Goal: Obtain resource: Obtain resource

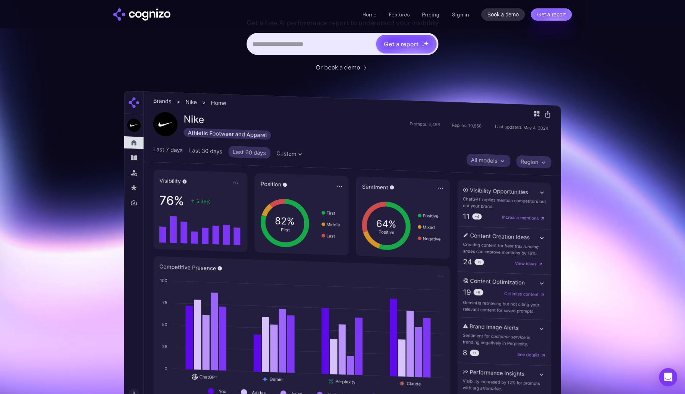
scroll to position [147, 0]
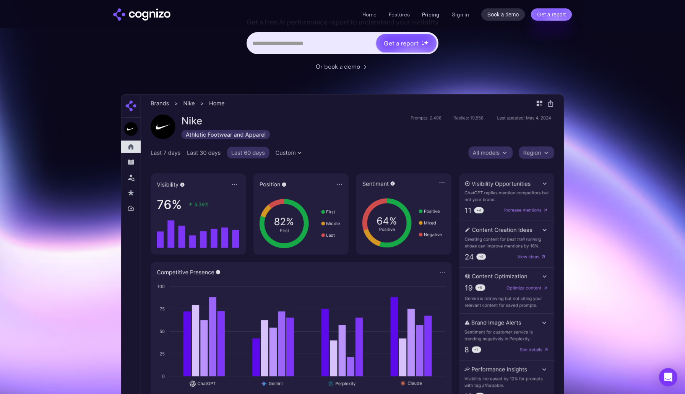
click at [434, 16] on link "Pricing" at bounding box center [431, 14] width 18 height 7
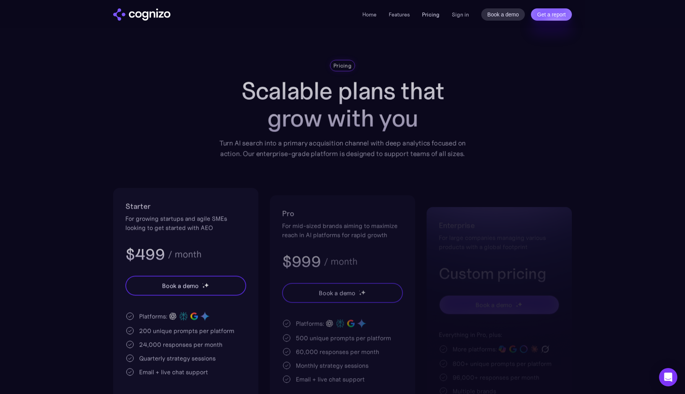
click at [434, 15] on link "Pricing" at bounding box center [431, 14] width 18 height 7
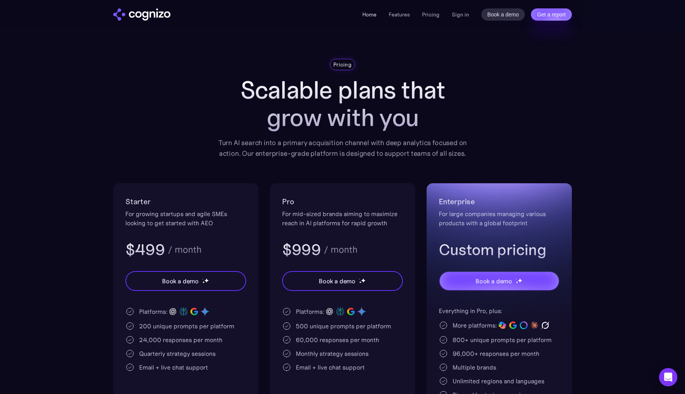
click at [370, 15] on link "Home" at bounding box center [369, 14] width 14 height 7
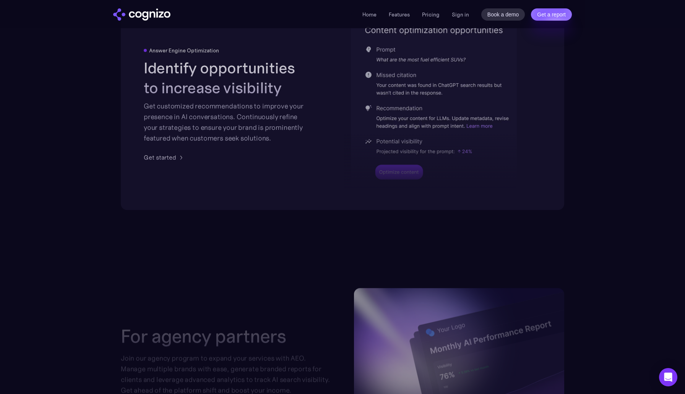
scroll to position [1765, 0]
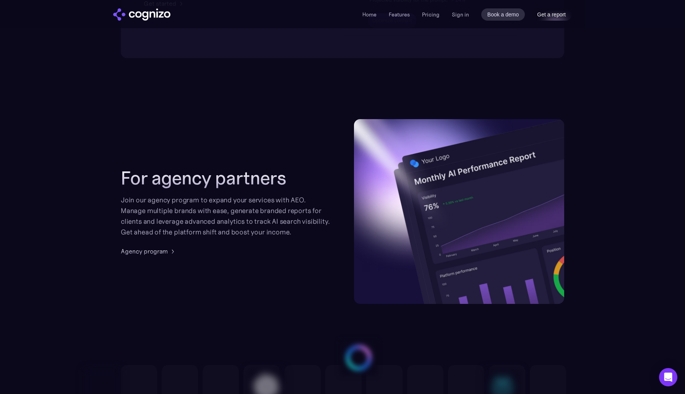
click at [548, 16] on link "Get a report" at bounding box center [551, 14] width 41 height 12
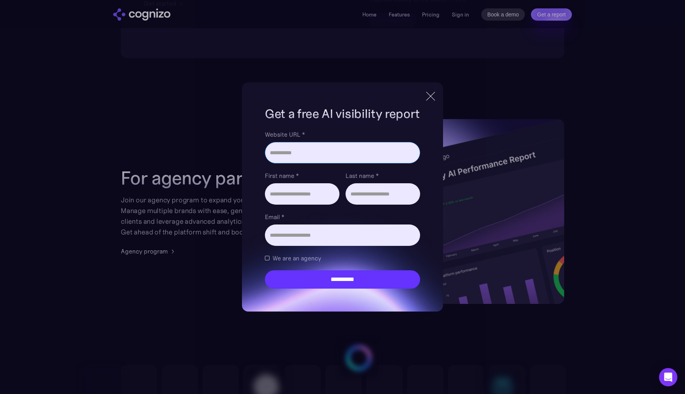
click at [314, 153] on input "Website URL *" at bounding box center [342, 152] width 155 height 21
type input "**********"
type input "******"
type input "********"
type input "**********"
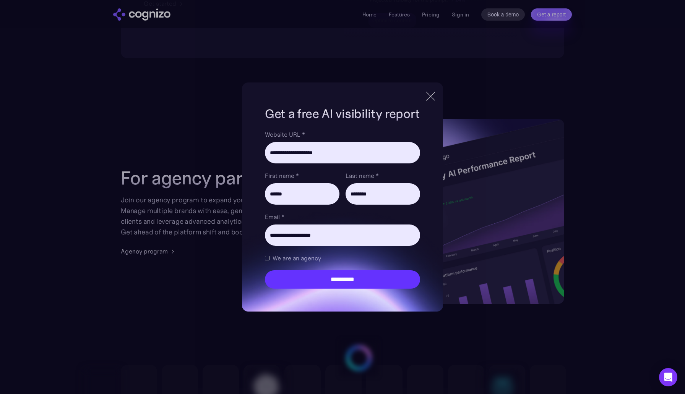
click at [256, 196] on div "**********" at bounding box center [342, 197] width 201 height 229
click at [267, 258] on div "Brand Report Form" at bounding box center [267, 258] width 5 height 5
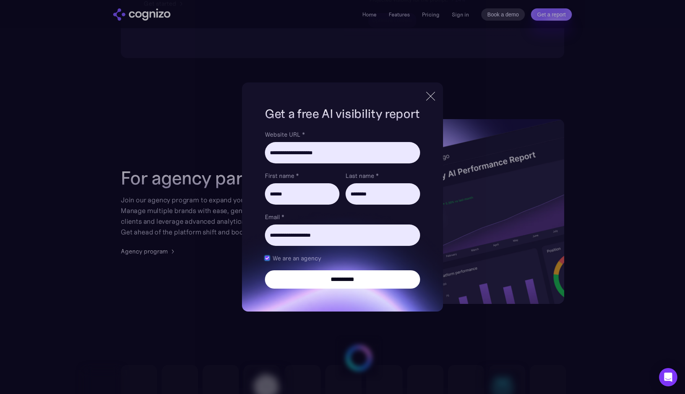
click at [346, 284] on input "**********" at bounding box center [342, 280] width 155 height 18
type input "**********"
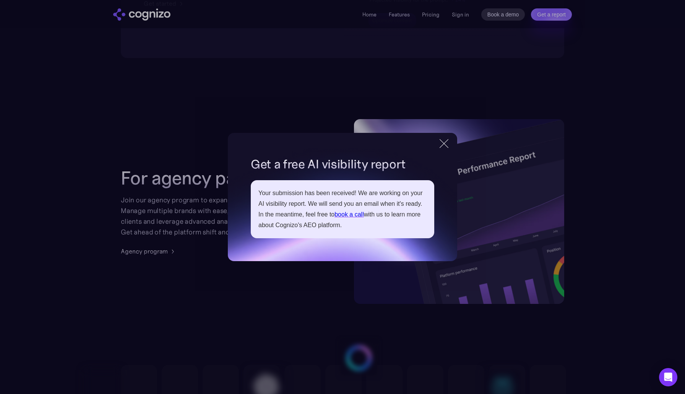
click at [348, 217] on link "book a call" at bounding box center [348, 214] width 29 height 6
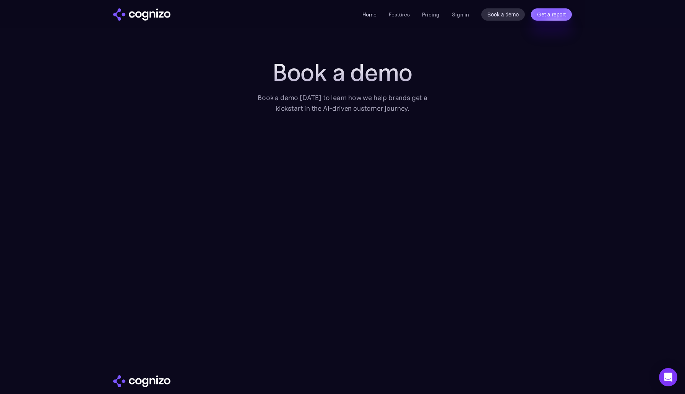
click at [368, 18] on li "Home" at bounding box center [369, 14] width 14 height 9
click at [399, 16] on link "Features" at bounding box center [399, 14] width 21 height 7
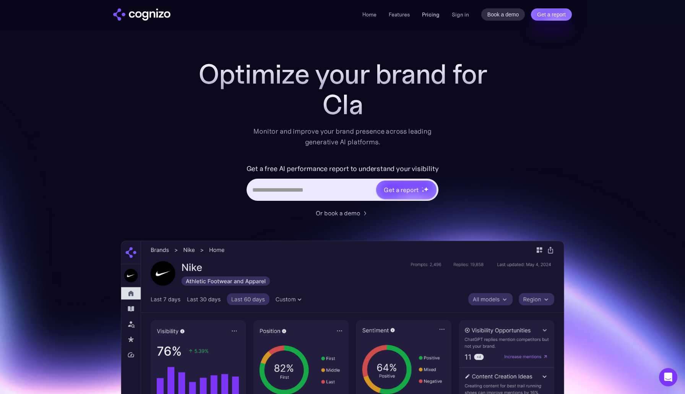
click at [433, 16] on link "Pricing" at bounding box center [431, 14] width 18 height 7
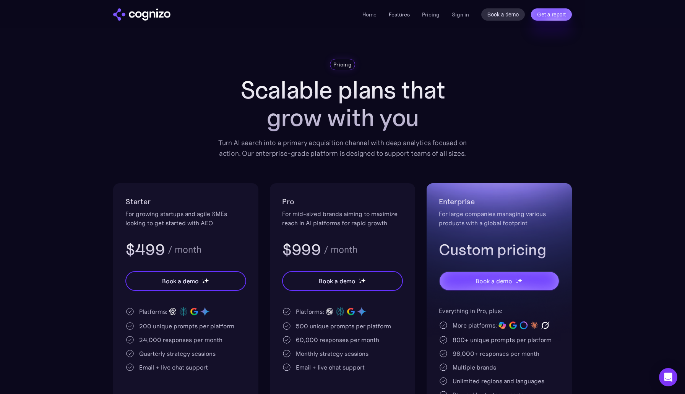
click at [393, 13] on link "Features" at bounding box center [399, 14] width 21 height 7
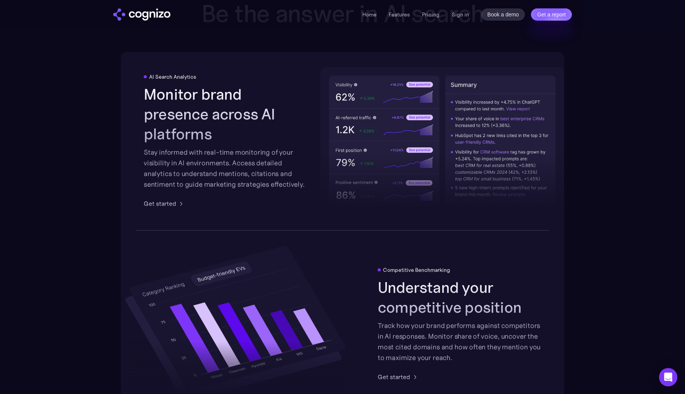
click at [522, 110] on div at bounding box center [442, 159] width 244 height 112
click at [365, 11] on link "Home" at bounding box center [369, 14] width 14 height 7
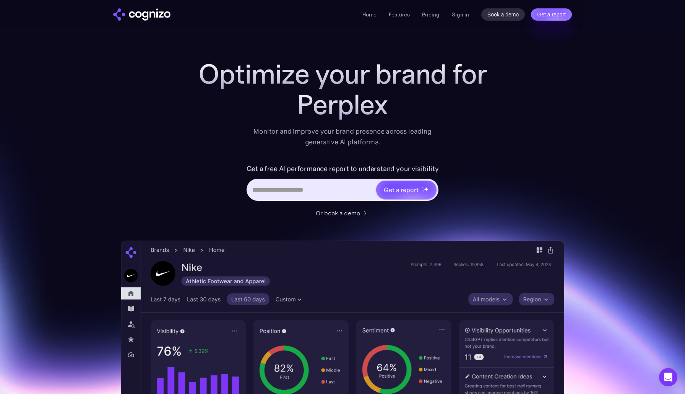
click at [299, 190] on input "Hero URL Input Form" at bounding box center [312, 190] width 128 height 15
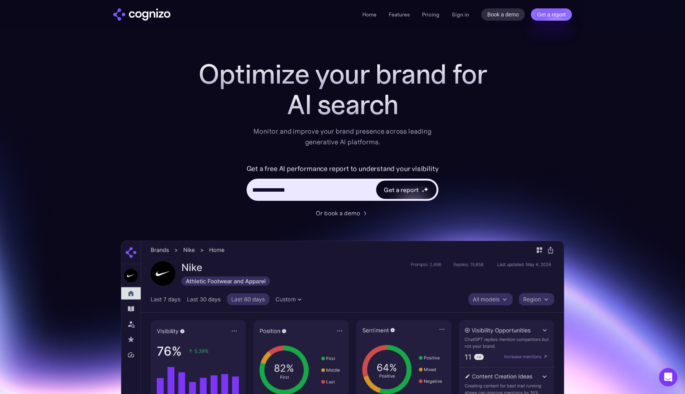
type input "**********"
click at [403, 195] on div "Get a report" at bounding box center [406, 190] width 60 height 18
type input "**********"
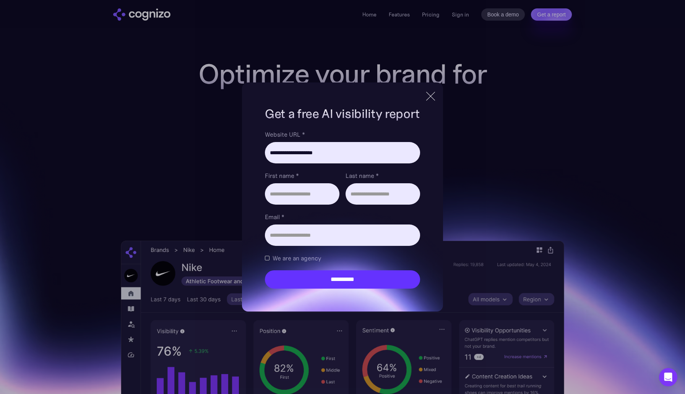
click at [433, 94] on div at bounding box center [430, 96] width 13 height 14
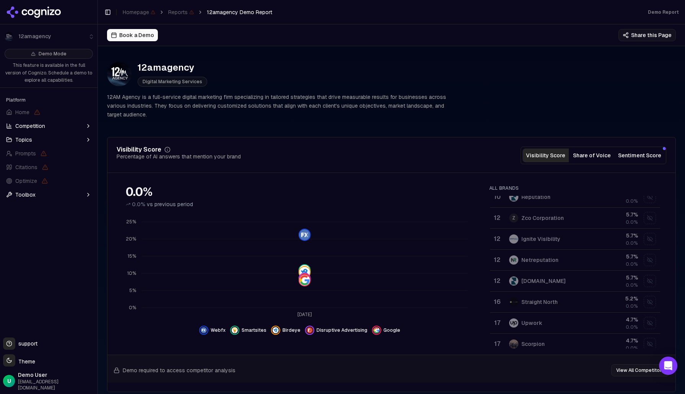
scroll to position [289, 0]
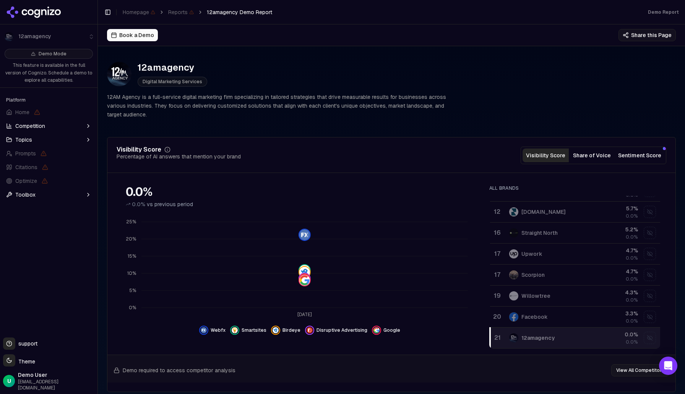
click at [592, 155] on button "Share of Voice" at bounding box center [592, 156] width 46 height 14
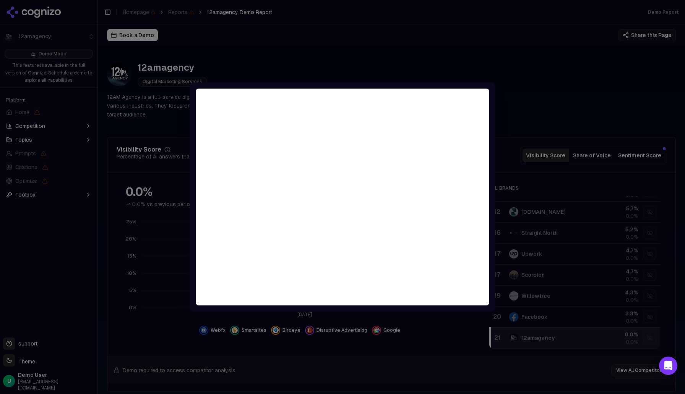
click at [499, 101] on div at bounding box center [342, 197] width 685 height 394
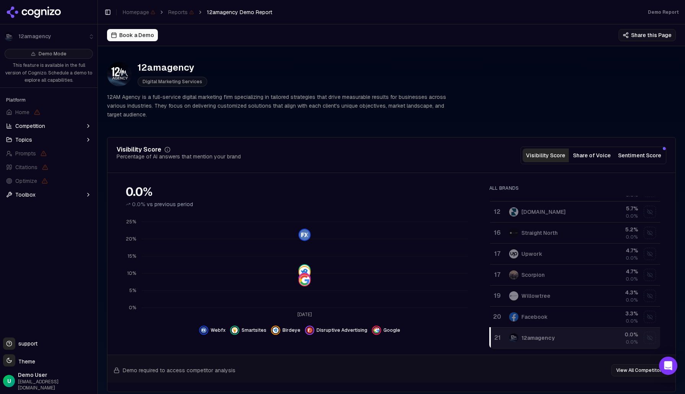
click at [637, 156] on button "Sentiment Score" at bounding box center [639, 156] width 49 height 14
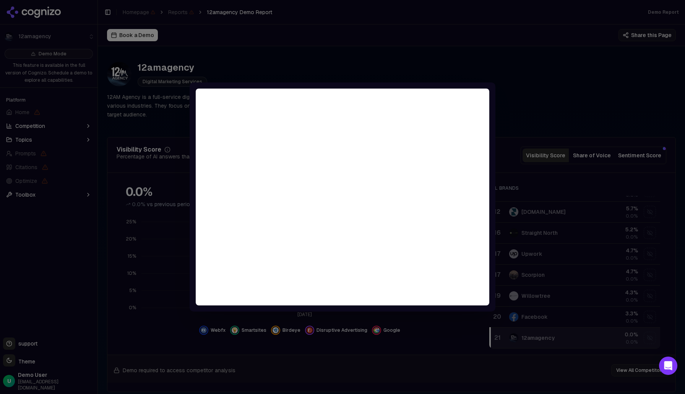
click at [537, 91] on div at bounding box center [342, 197] width 685 height 394
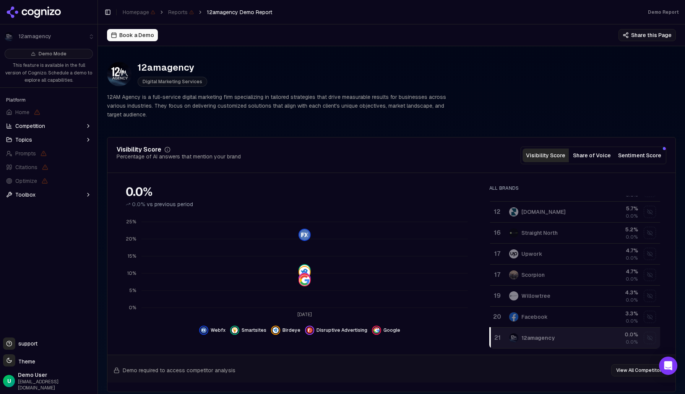
click at [585, 154] on button "Share of Voice" at bounding box center [592, 156] width 46 height 14
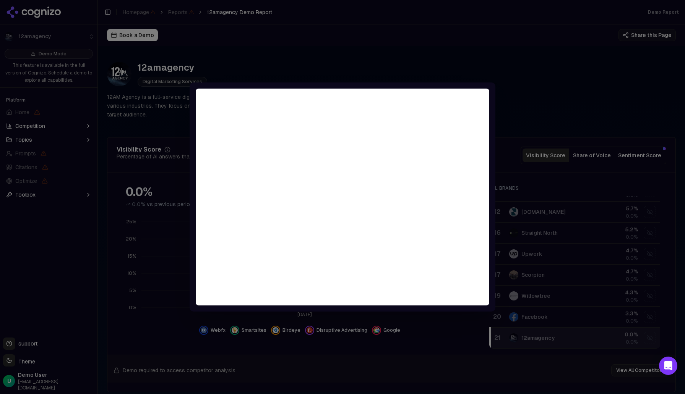
click at [419, 34] on div at bounding box center [342, 197] width 685 height 394
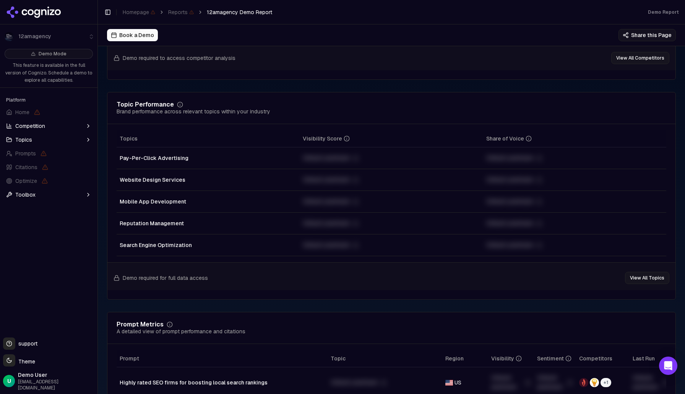
scroll to position [323, 0]
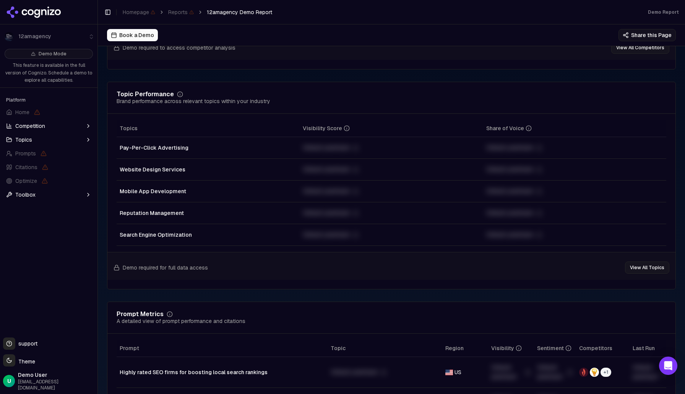
click at [647, 267] on button "View All Topics" at bounding box center [647, 268] width 44 height 12
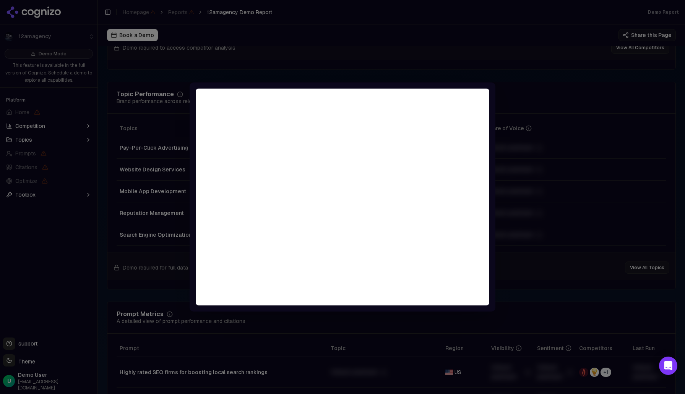
click at [464, 68] on div at bounding box center [342, 197] width 685 height 394
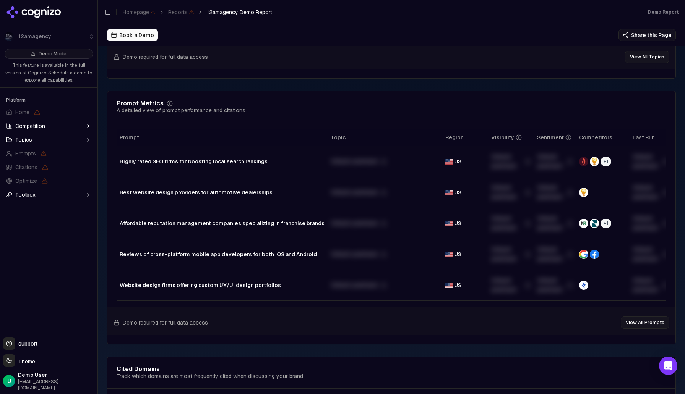
scroll to position [535, 0]
click at [640, 324] on button "View All Prompts" at bounding box center [645, 322] width 49 height 12
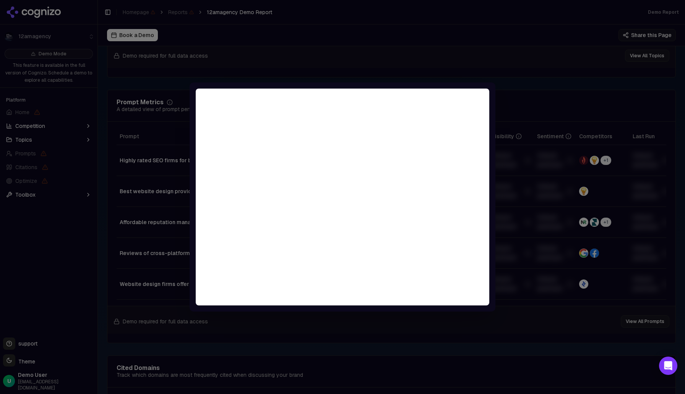
click at [507, 94] on div at bounding box center [342, 197] width 685 height 394
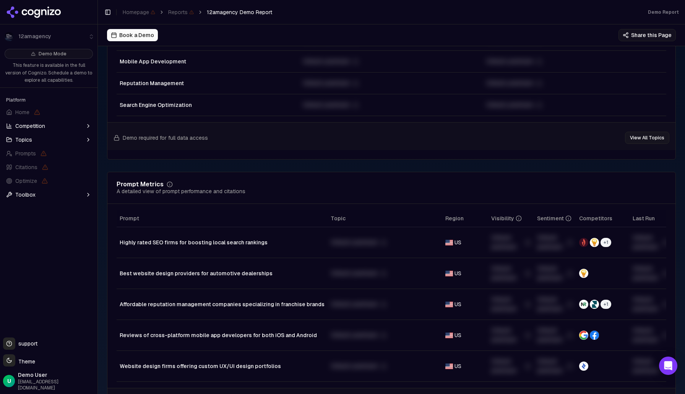
scroll to position [0, 0]
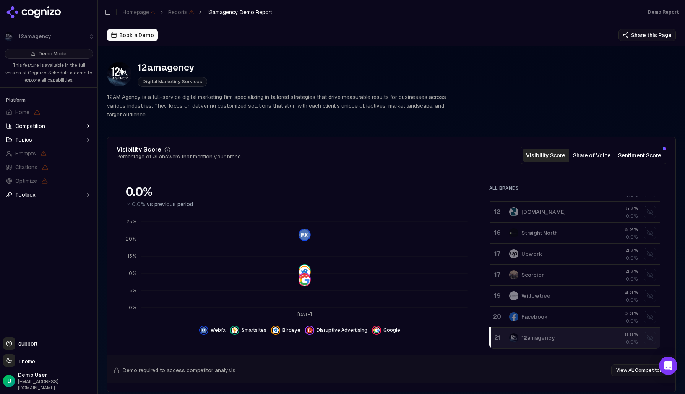
click at [26, 125] on span "Competition" at bounding box center [30, 126] width 30 height 8
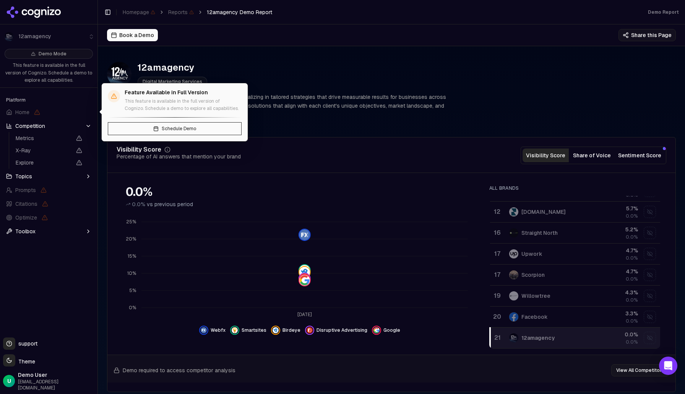
click at [24, 112] on span "Home" at bounding box center [22, 113] width 14 height 8
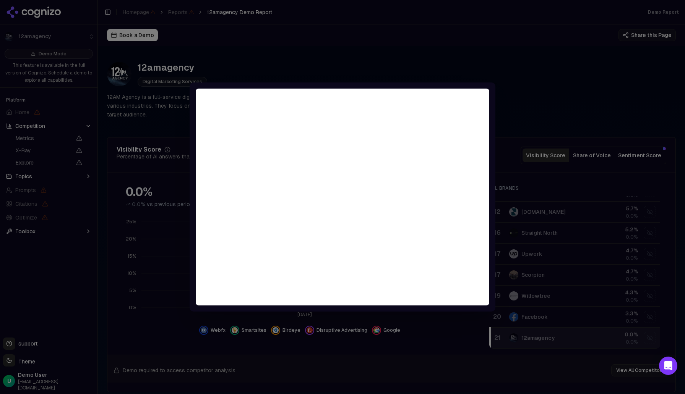
click at [503, 65] on div at bounding box center [342, 197] width 685 height 394
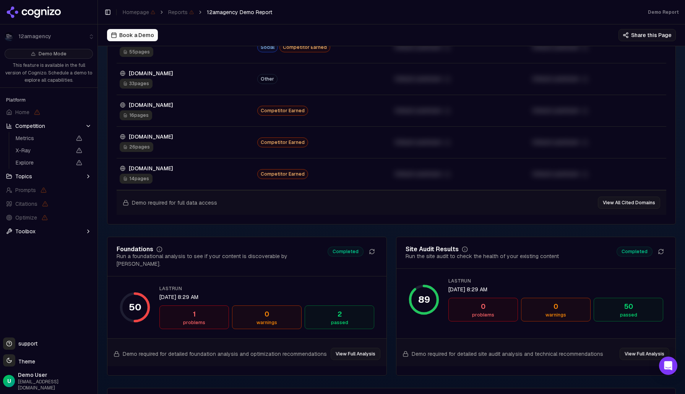
scroll to position [908, 0]
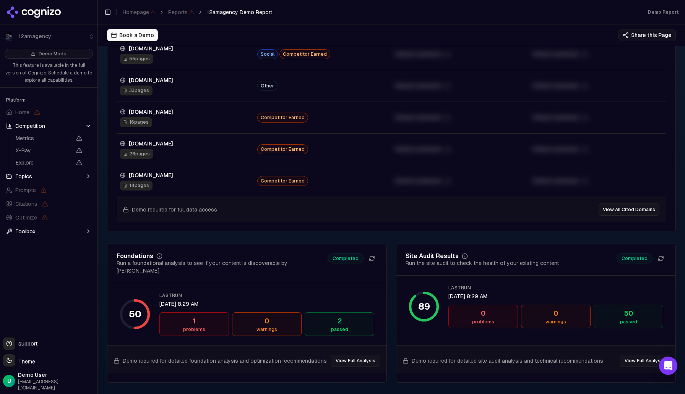
click at [637, 211] on button "View All Cited Domains" at bounding box center [629, 210] width 62 height 12
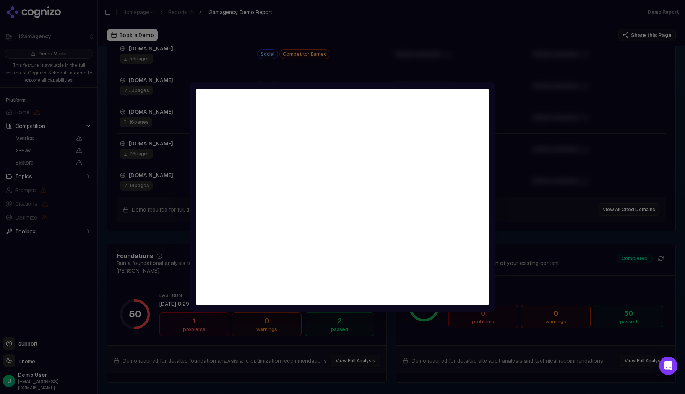
click at [534, 95] on div at bounding box center [342, 197] width 685 height 394
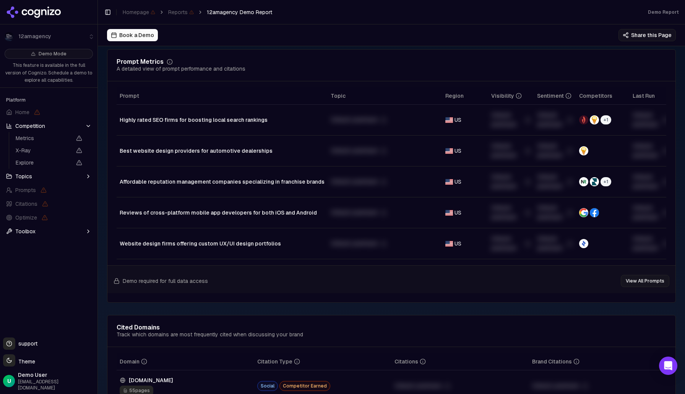
scroll to position [575, 0]
